Goal: Find specific page/section: Find specific page/section

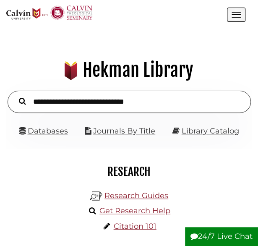
scroll to position [77, 233]
click at [58, 122] on div "Databases Journals By Title Library Catalog" at bounding box center [129, 135] width 246 height 26
click at [53, 132] on link "Databases" at bounding box center [43, 130] width 49 height 9
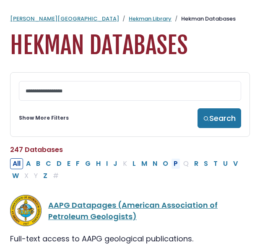
click at [171, 163] on button "P" at bounding box center [175, 163] width 9 height 11
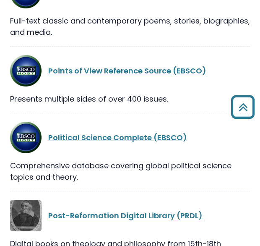
scroll to position [624, 0]
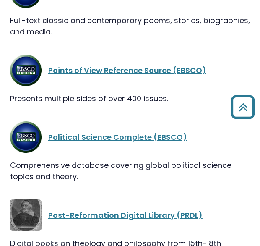
click at [95, 146] on div "Political Science Complete (EBSCO)" at bounding box center [130, 136] width 240 height 31
click at [95, 132] on link "Political Science Complete (EBSCO)" at bounding box center [117, 137] width 139 height 10
